Goal: Information Seeking & Learning: Learn about a topic

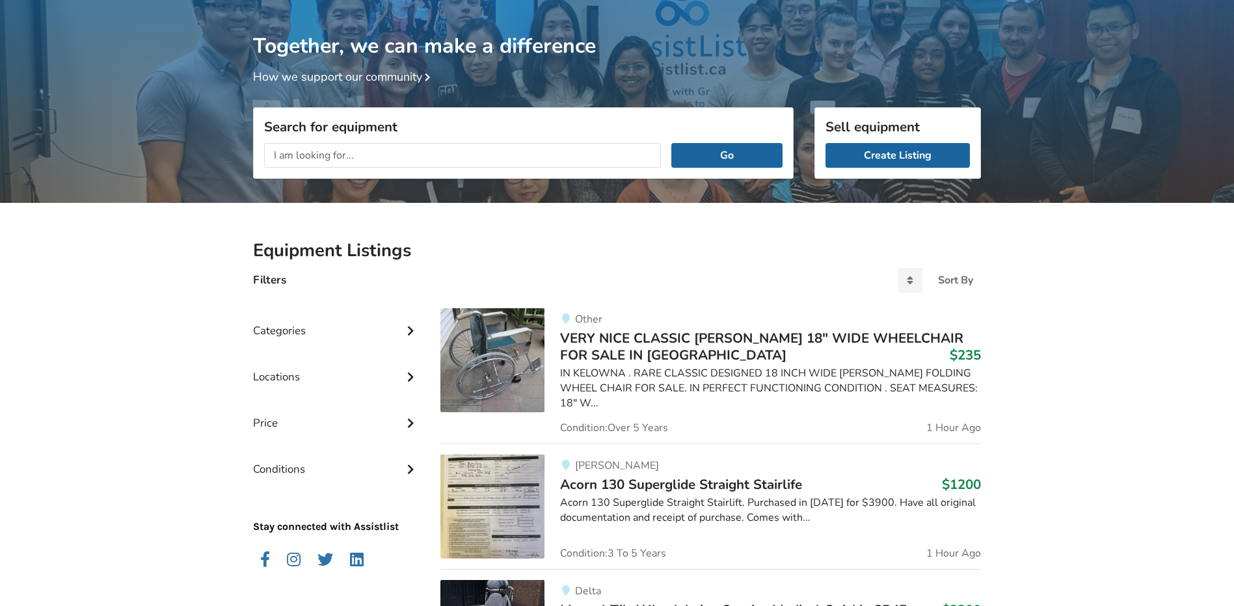
click at [329, 157] on input "text" at bounding box center [462, 155] width 397 height 25
type input "tilt wheelchair"
click at [672, 143] on button "Go" at bounding box center [727, 155] width 111 height 25
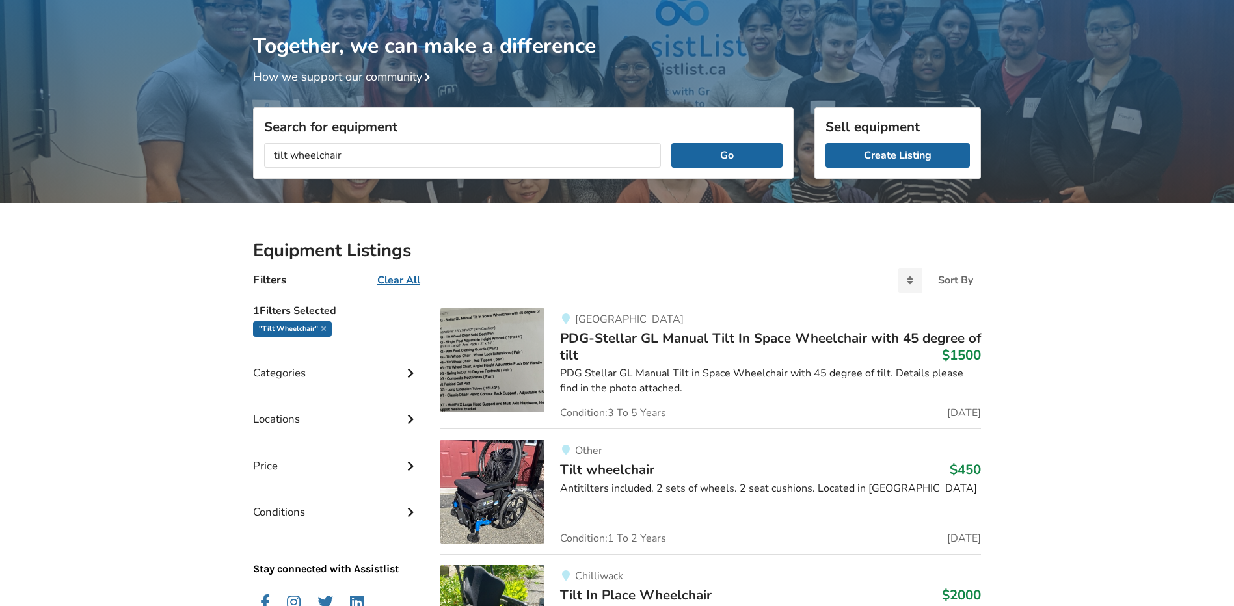
click at [786, 340] on span "PDG-Stellar GL Manual Tilt In Space Wheelchair with 45 degree of tilt" at bounding box center [770, 346] width 421 height 35
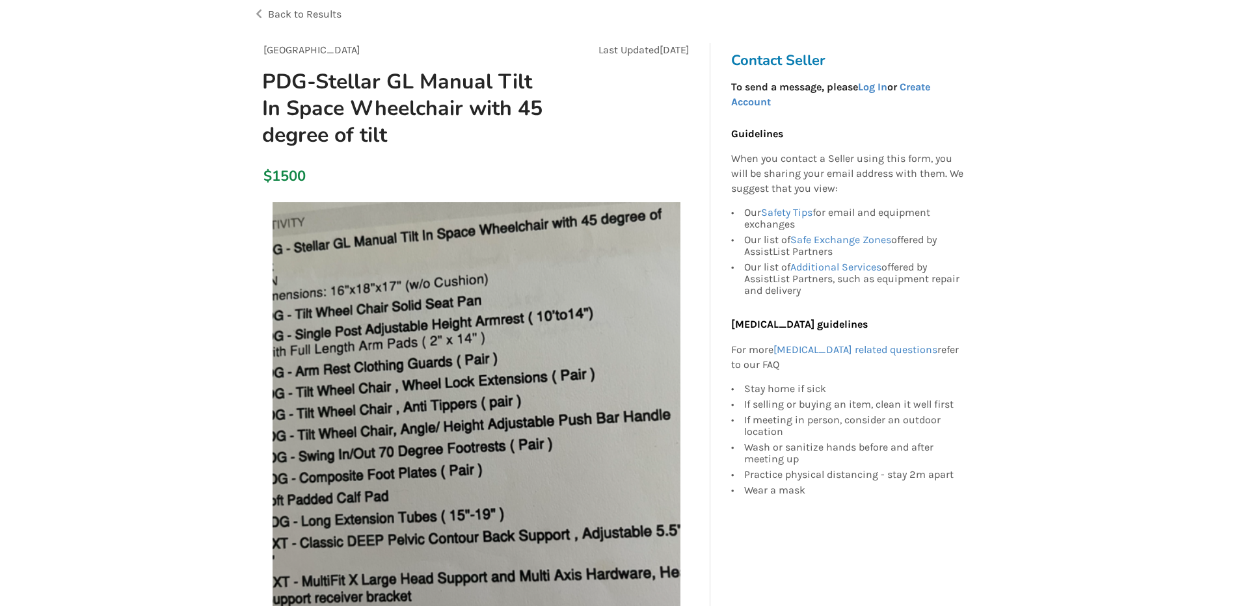
scroll to position [130, 0]
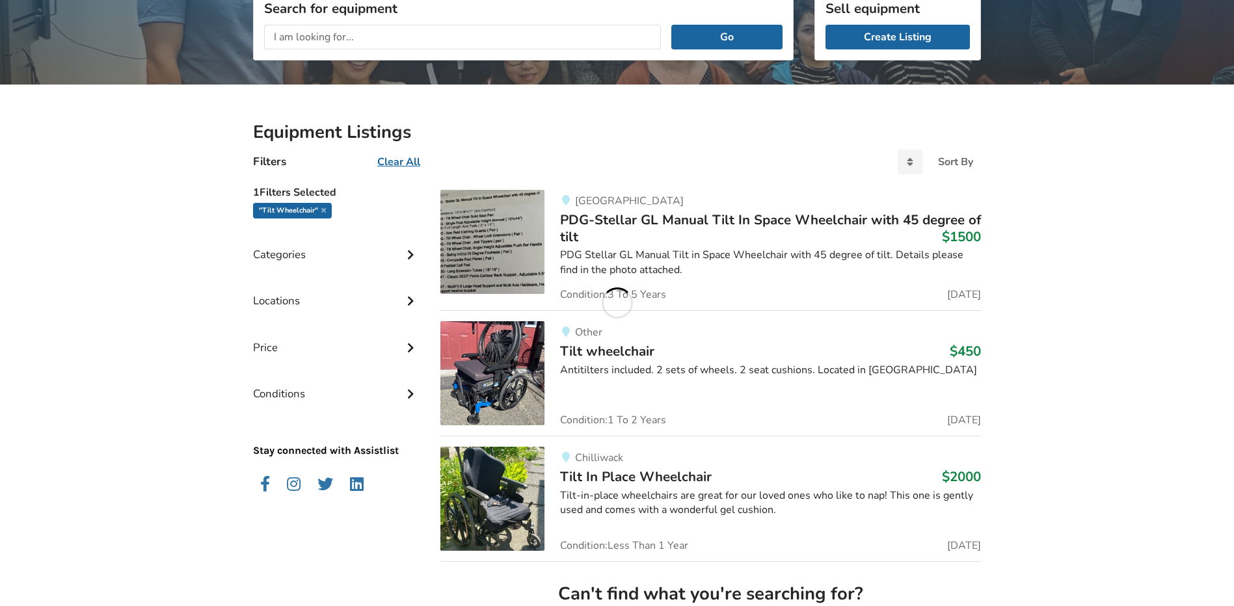
scroll to position [198, 0]
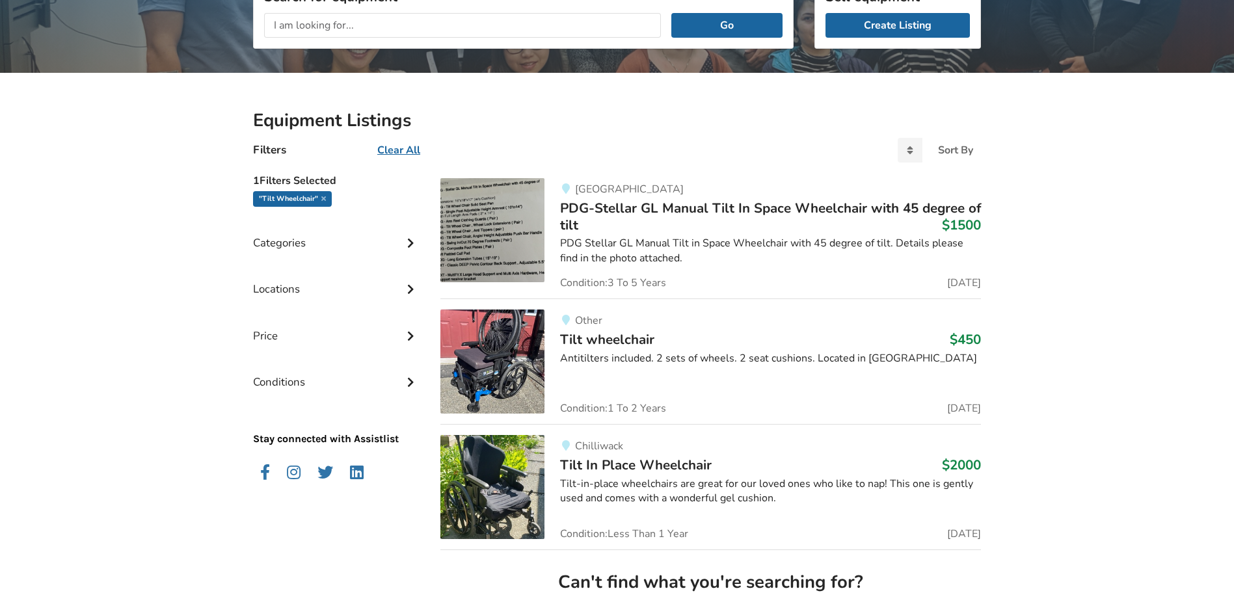
click at [642, 343] on span "Tilt wheelchair" at bounding box center [607, 340] width 94 height 18
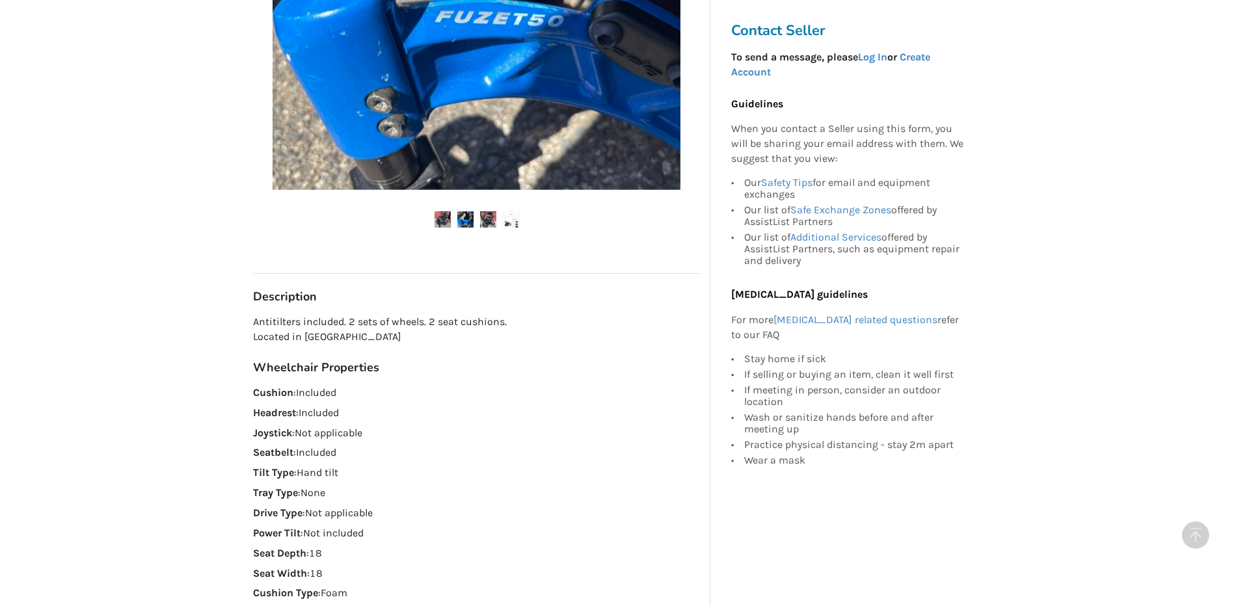
scroll to position [521, 0]
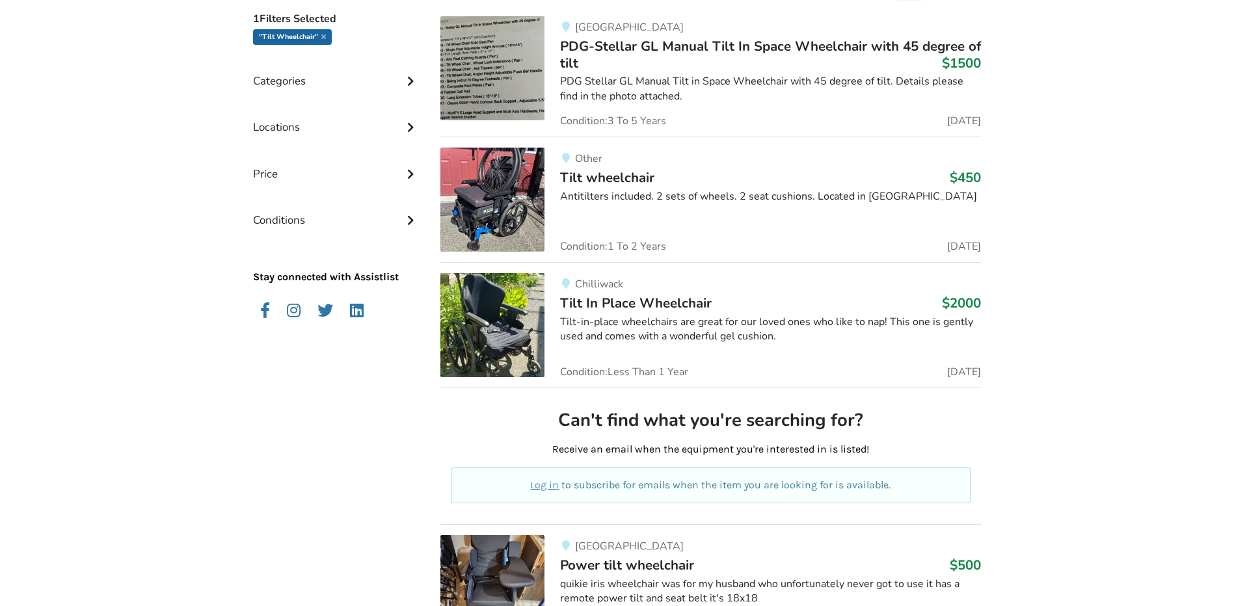
scroll to position [390, 0]
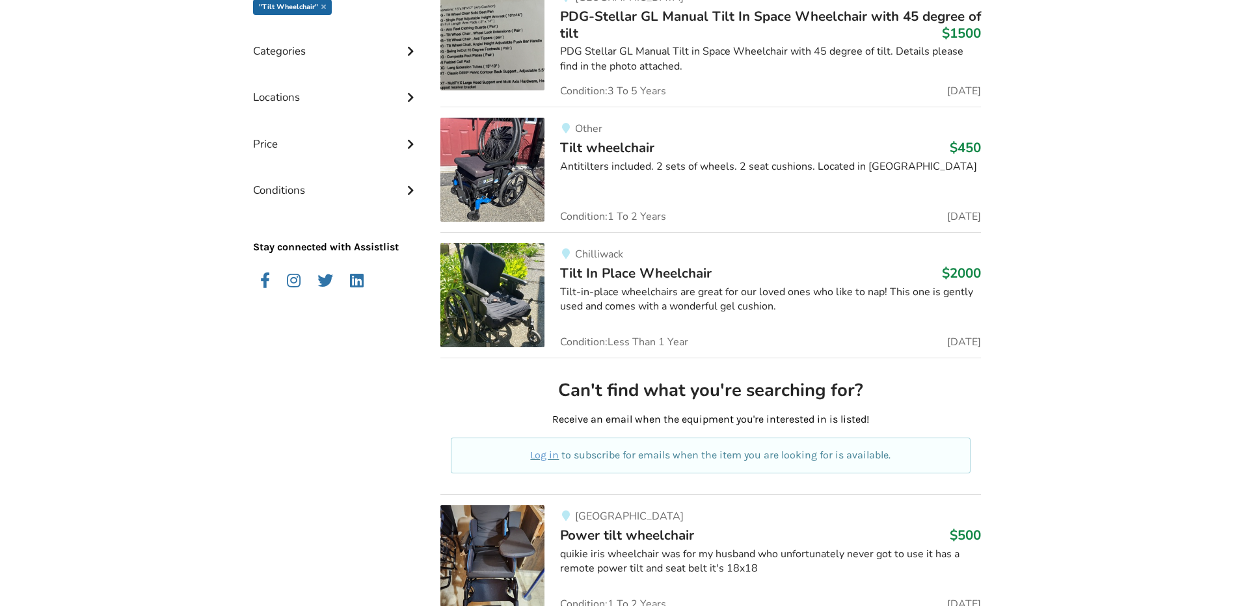
click at [690, 272] on span "Tilt In Place Wheelchair" at bounding box center [636, 273] width 152 height 18
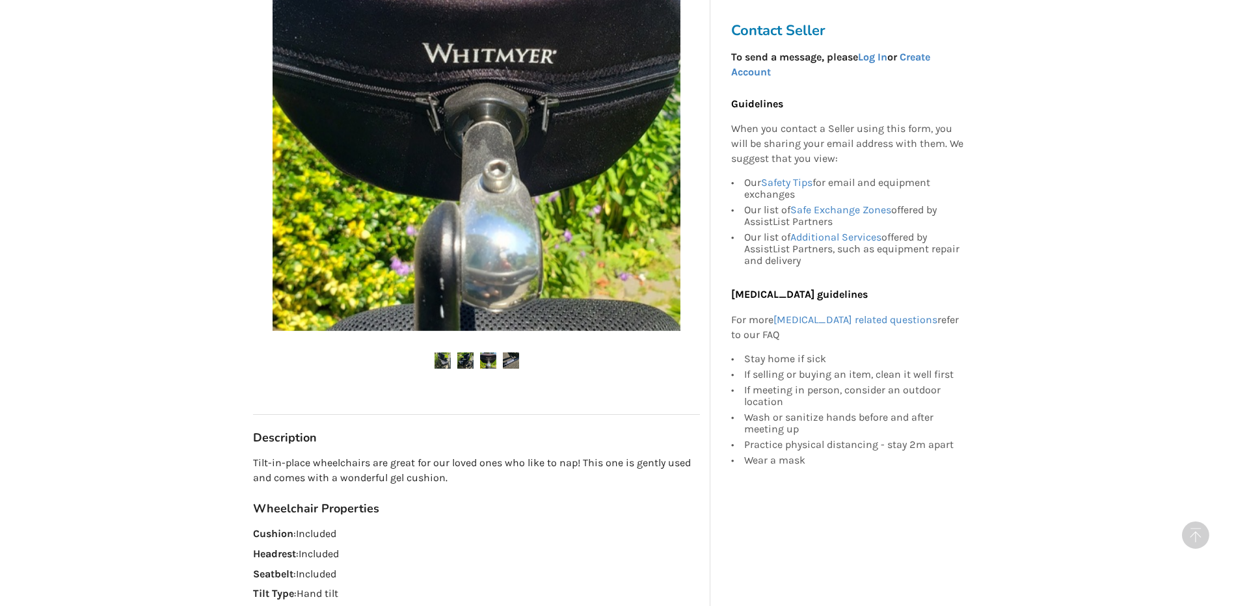
scroll to position [521, 0]
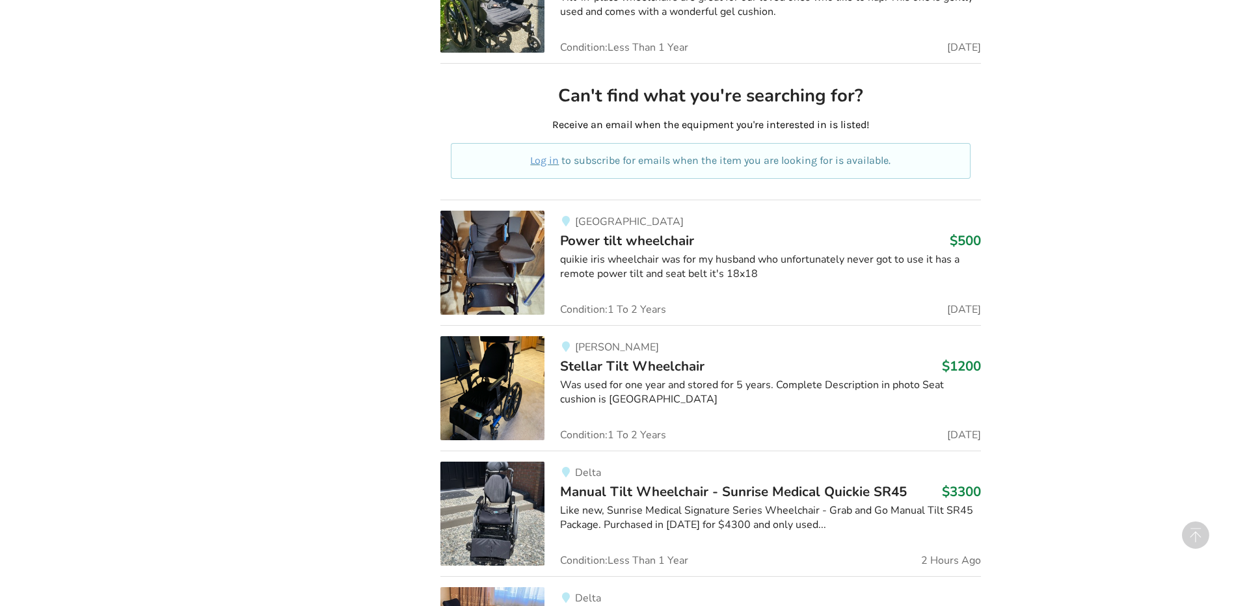
scroll to position [716, 0]
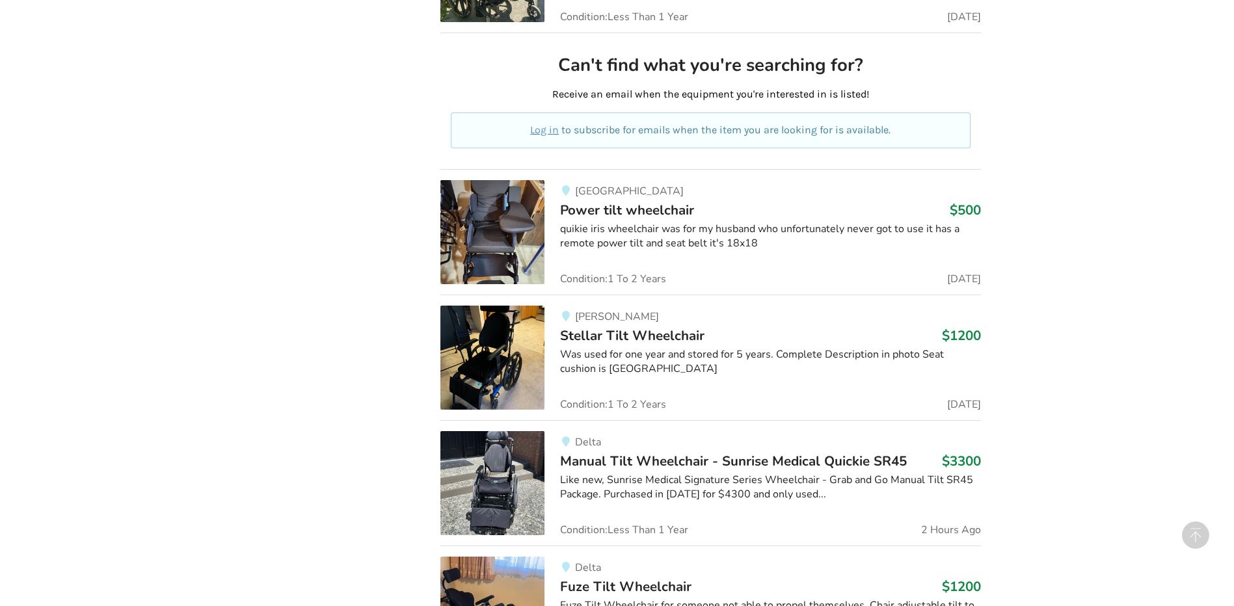
click at [664, 335] on span "Stellar Tilt Wheelchair" at bounding box center [632, 336] width 144 height 18
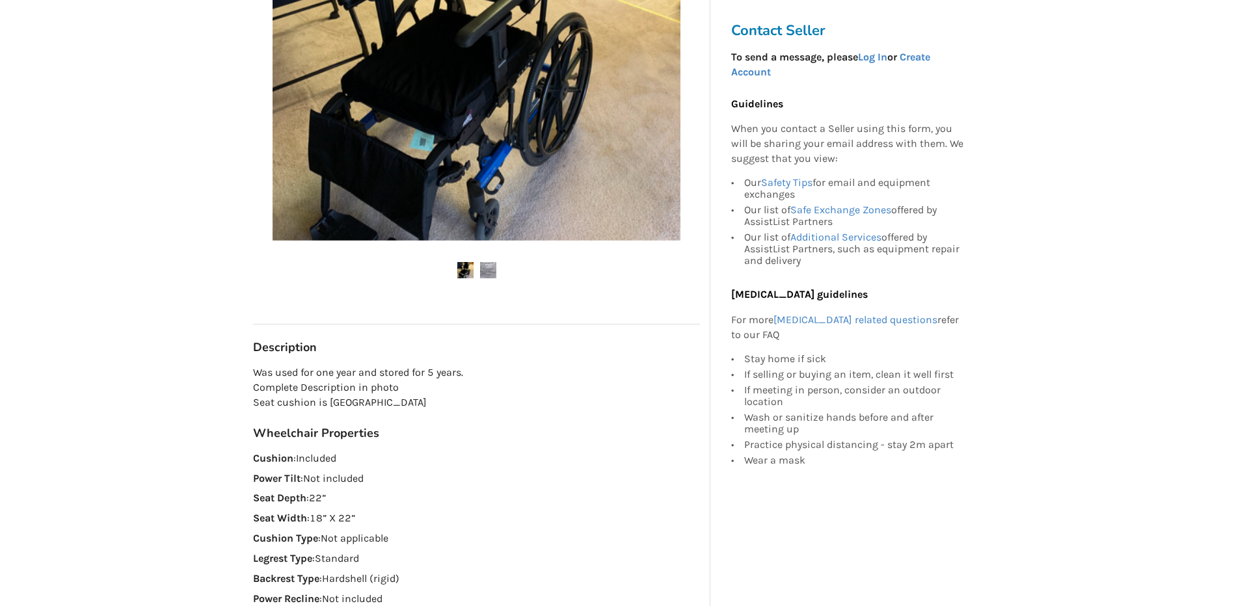
scroll to position [195, 0]
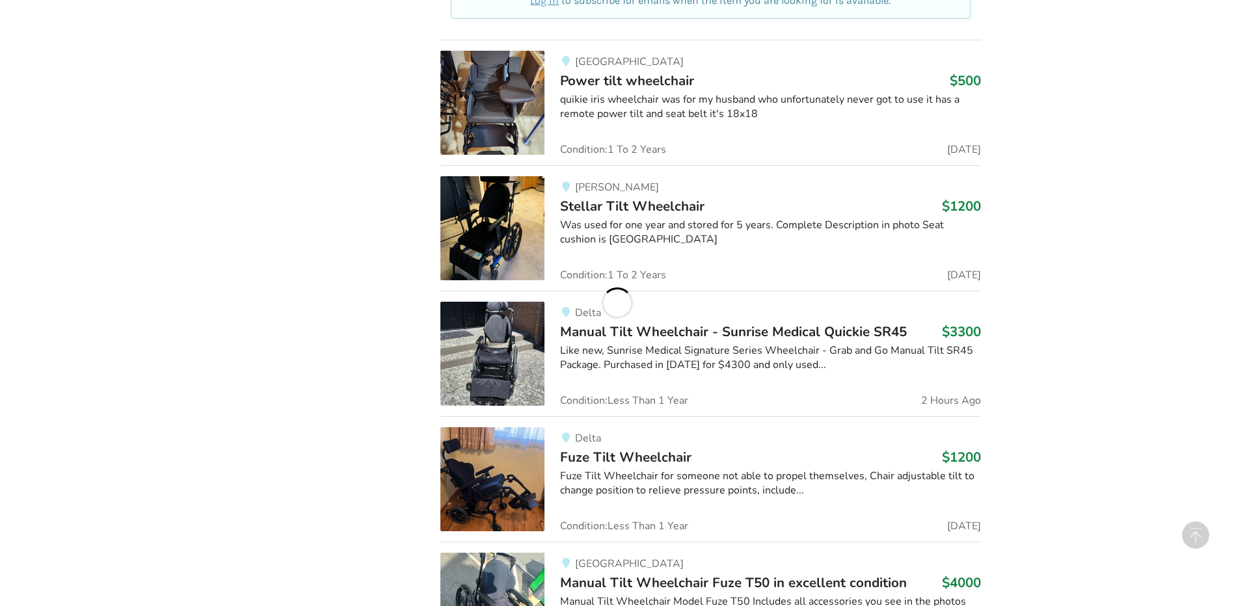
scroll to position [846, 0]
click at [791, 315] on div "Delta" at bounding box center [770, 311] width 421 height 11
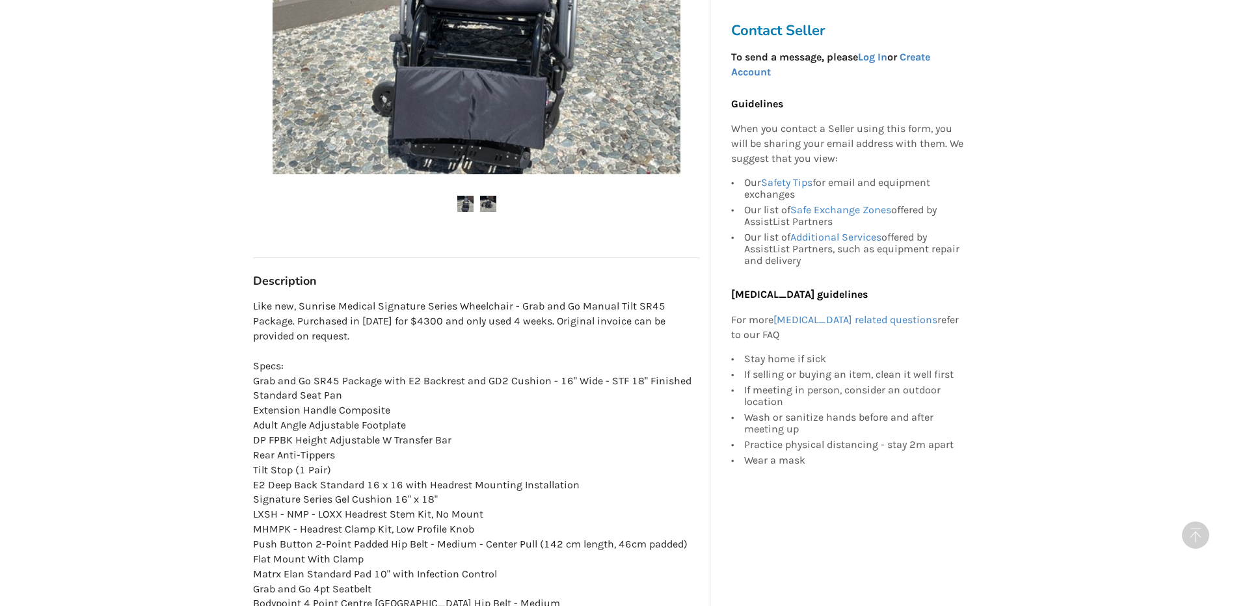
scroll to position [586, 0]
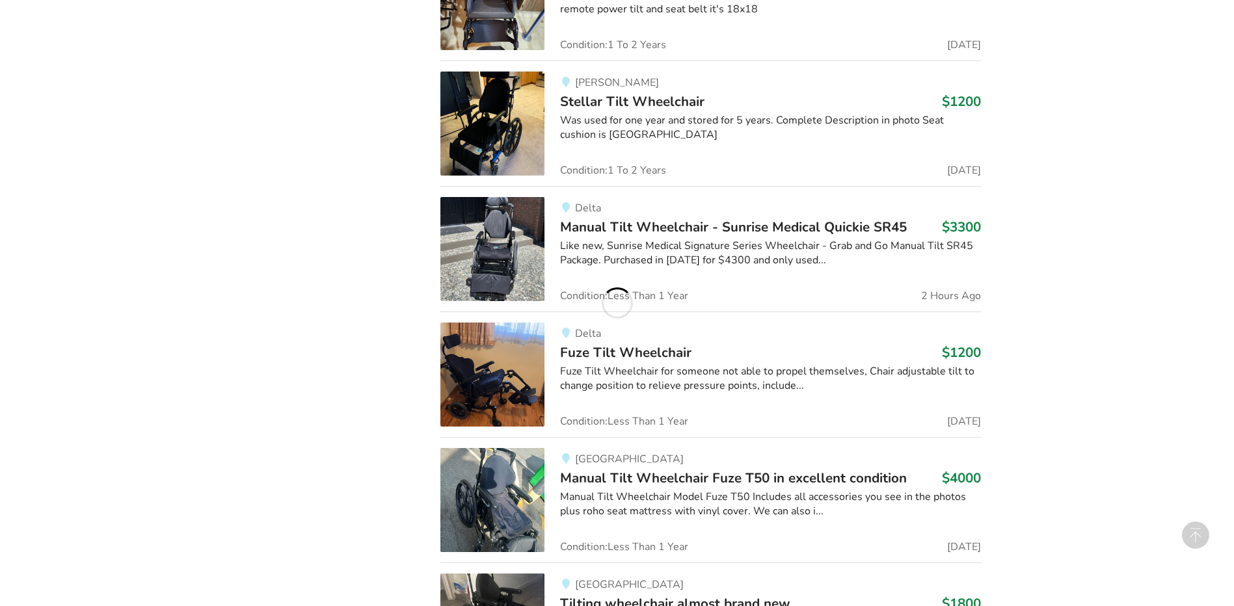
scroll to position [976, 0]
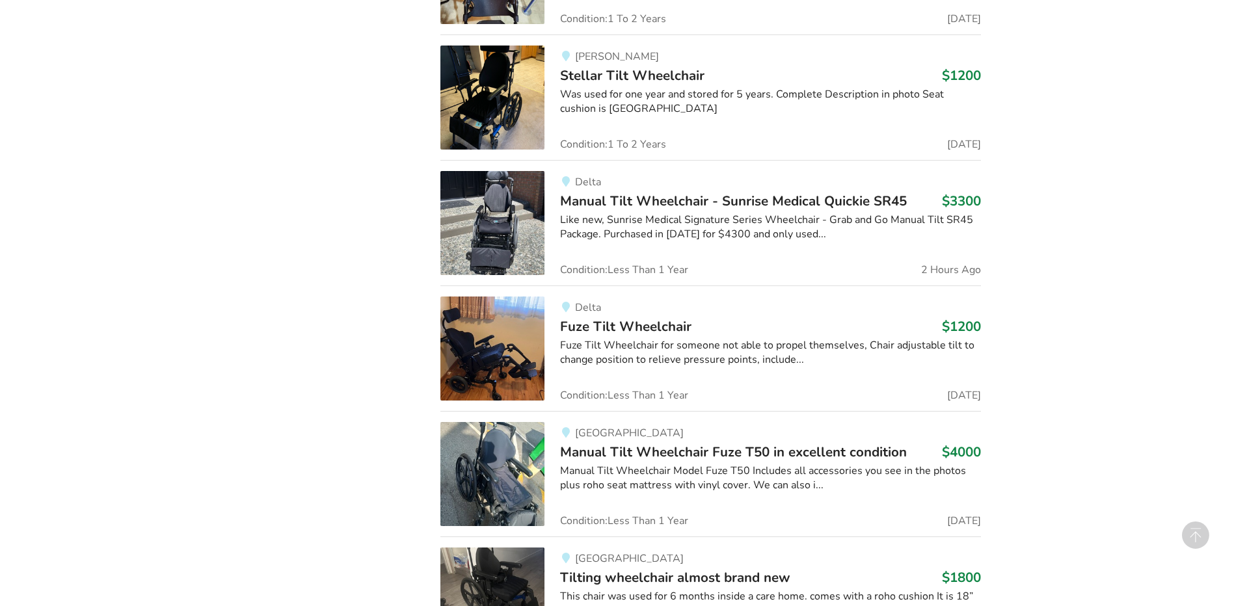
click at [615, 325] on span "Fuze Tilt Wheelchair" at bounding box center [625, 327] width 131 height 18
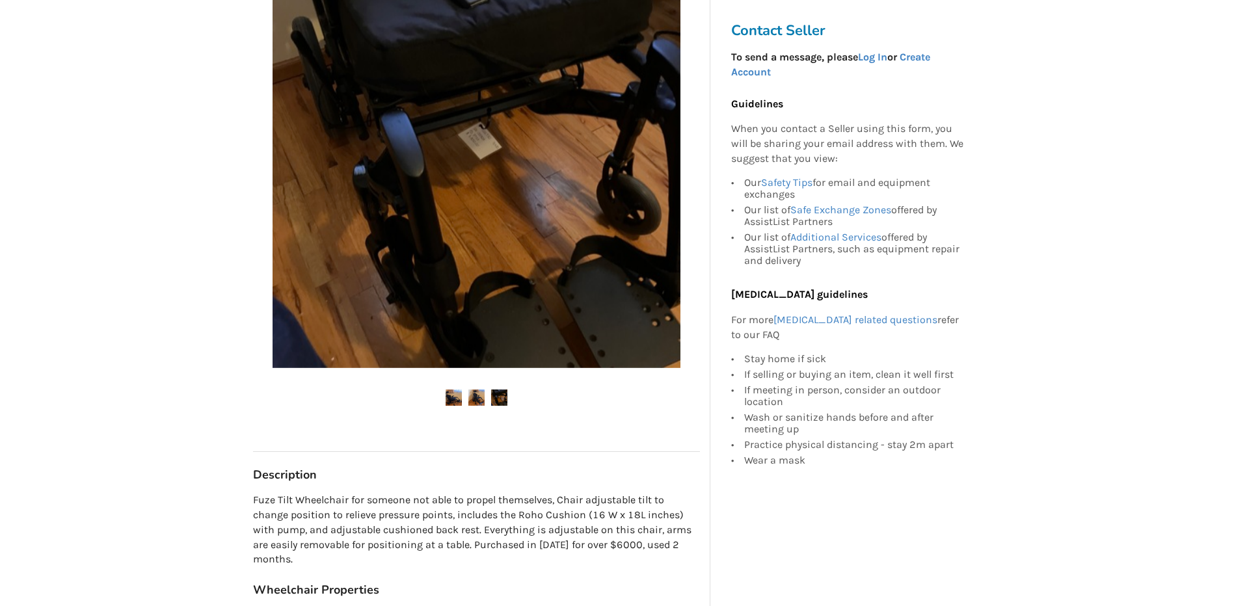
scroll to position [325, 0]
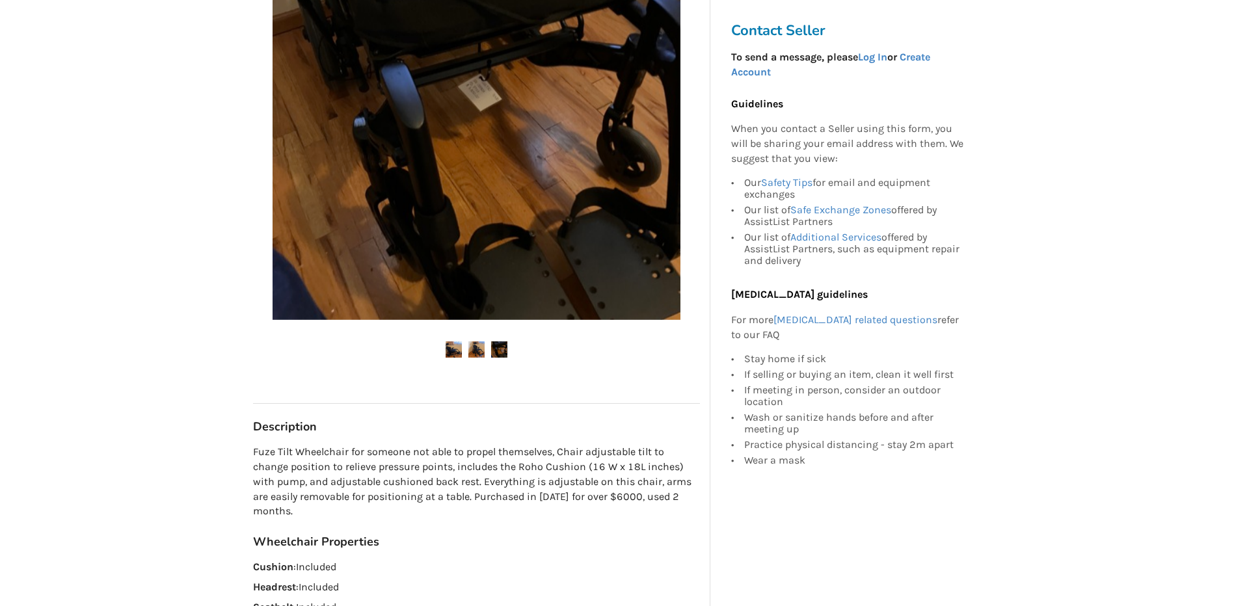
click at [454, 353] on img at bounding box center [454, 350] width 16 height 16
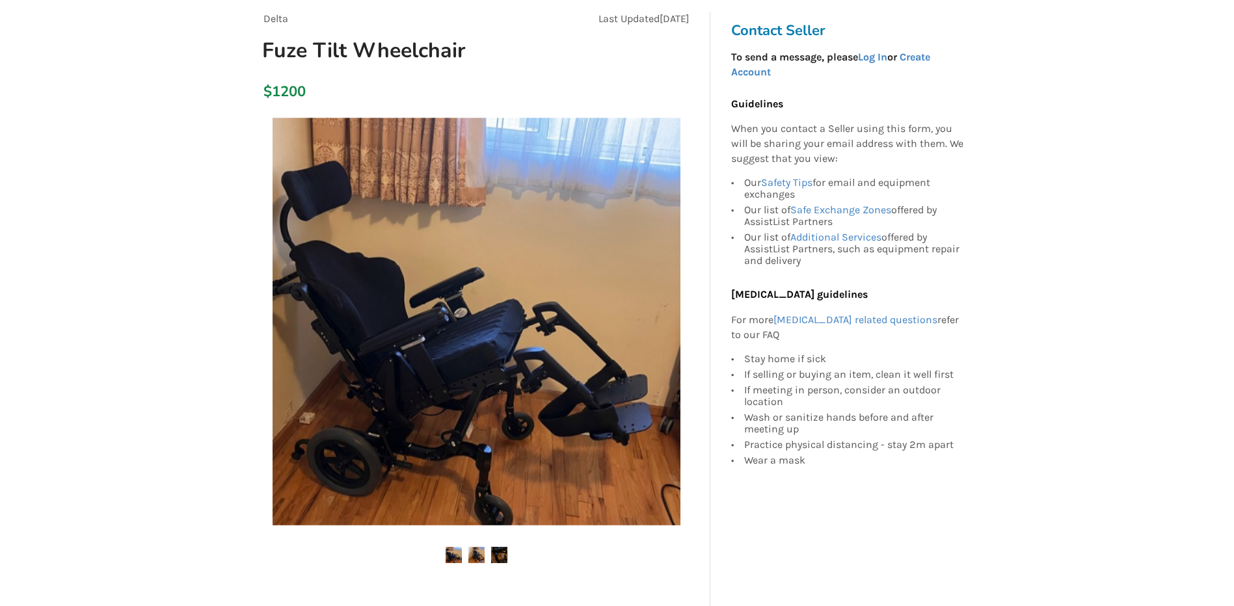
scroll to position [0, 0]
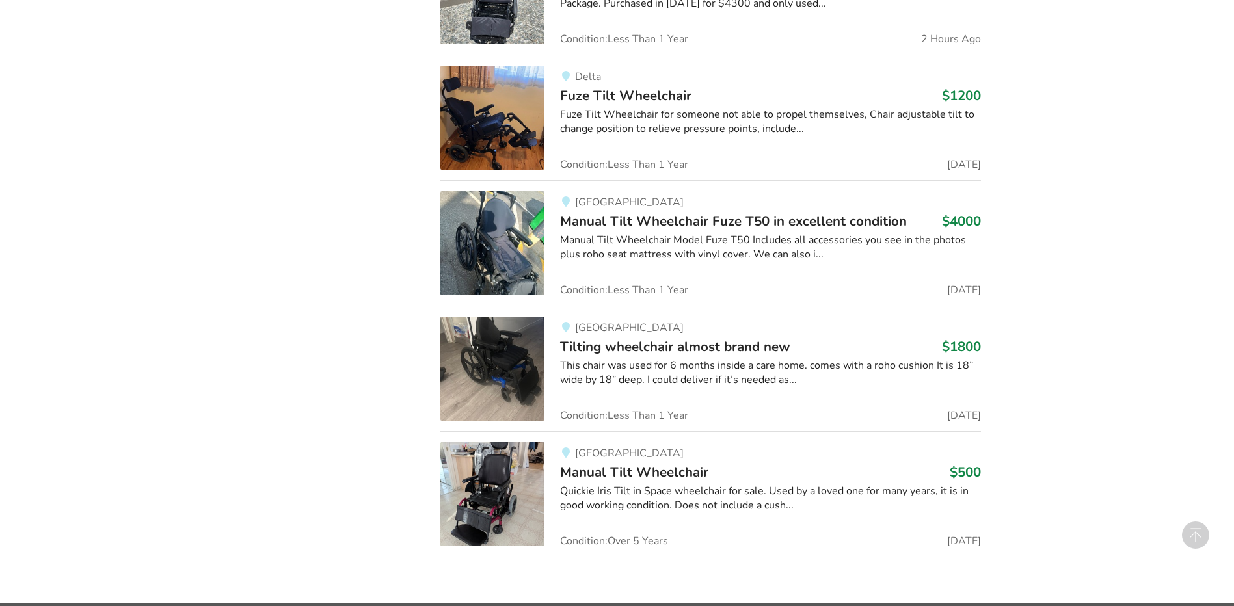
scroll to position [1236, 0]
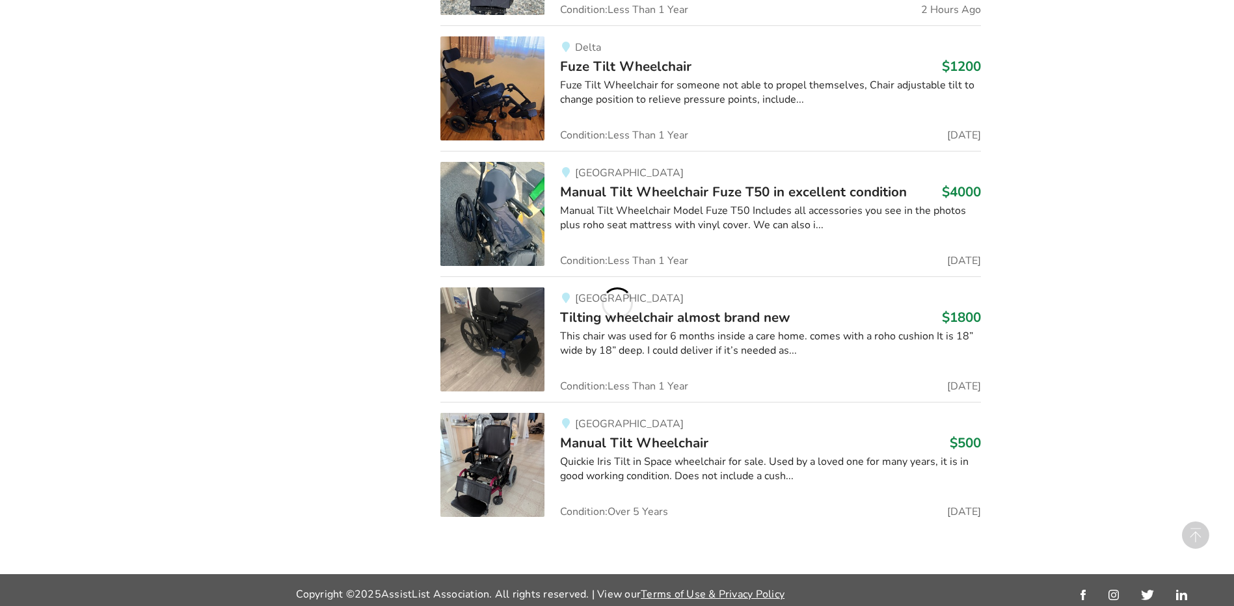
click at [753, 317] on span "Tilting wheelchair almost brand new" at bounding box center [675, 317] width 230 height 18
